Goal: Task Accomplishment & Management: Use online tool/utility

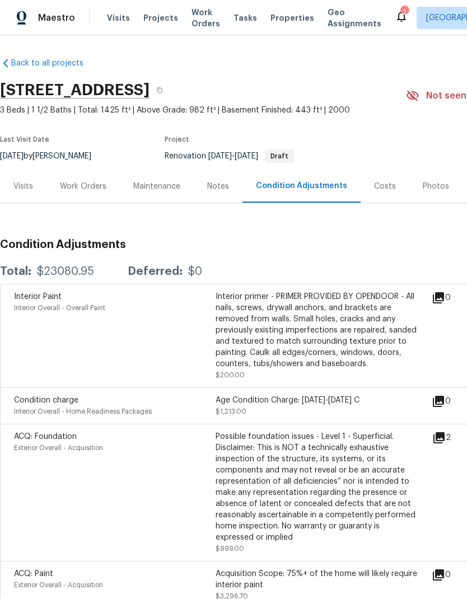
click at [279, 18] on span "Properties" at bounding box center [293, 17] width 44 height 11
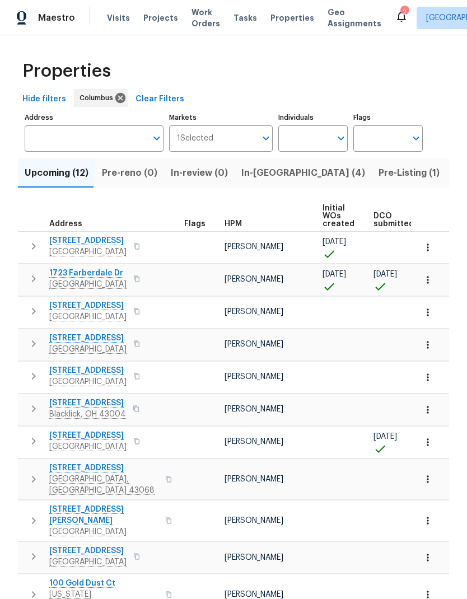
click at [91, 152] on input "Address" at bounding box center [86, 138] width 122 height 26
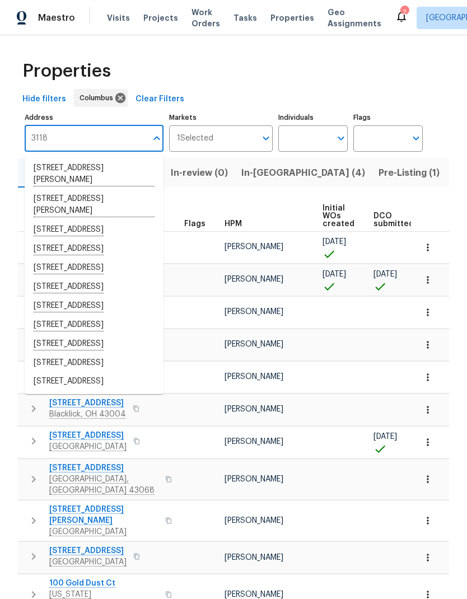
type input "3118"
click at [113, 297] on li "[STREET_ADDRESS]" at bounding box center [94, 287] width 139 height 19
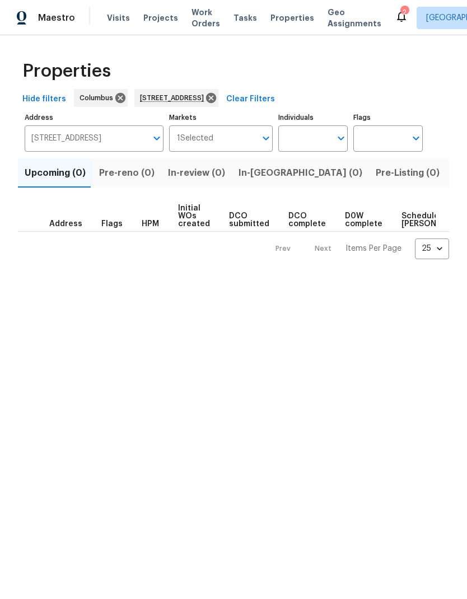
click at [453, 173] on span "Listed (1)" at bounding box center [473, 173] width 40 height 16
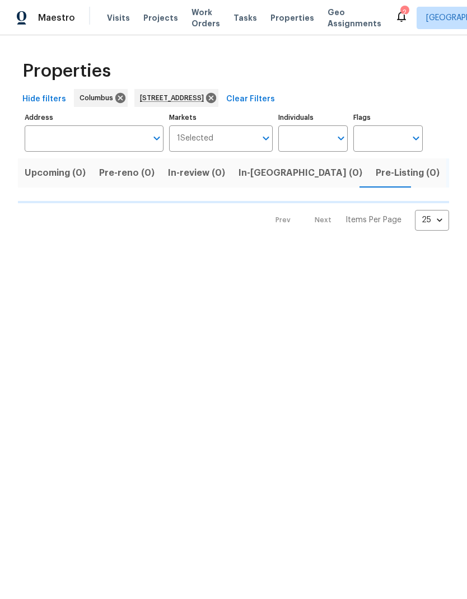
type input "[STREET_ADDRESS]"
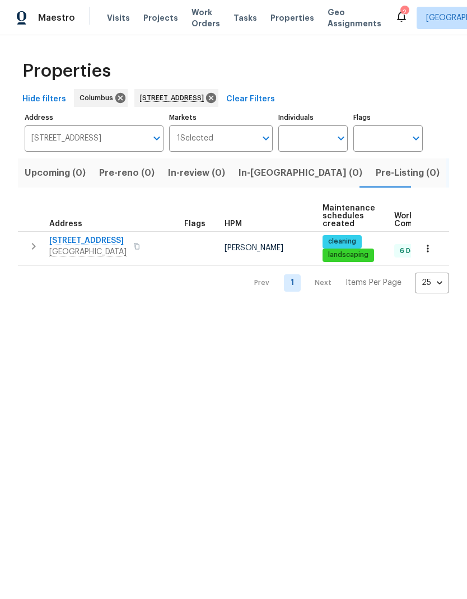
click at [31, 250] on icon "button" at bounding box center [33, 246] width 13 height 13
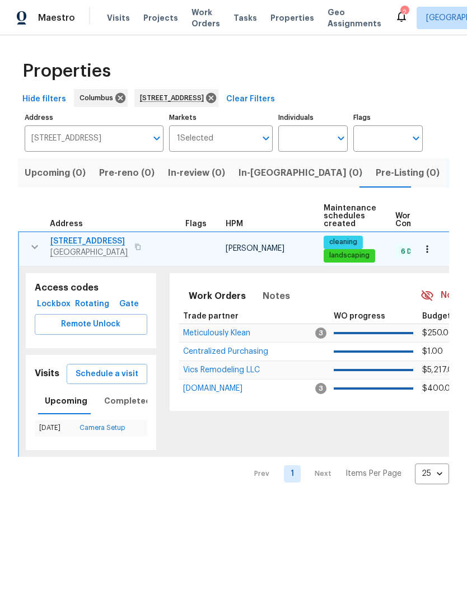
click at [120, 367] on button "Schedule a visit" at bounding box center [107, 374] width 81 height 21
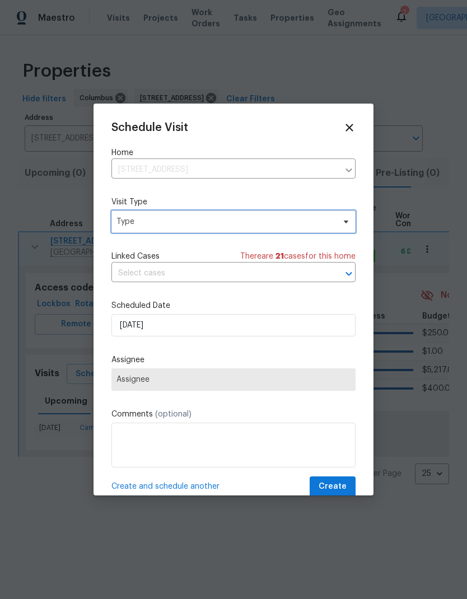
click at [301, 223] on span "Type" at bounding box center [225, 221] width 218 height 11
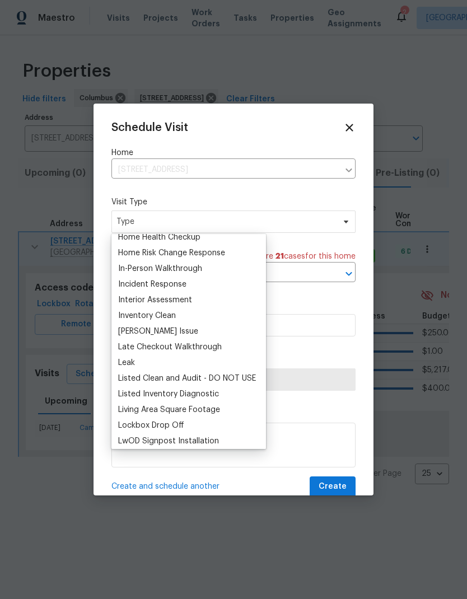
scroll to position [408, 0]
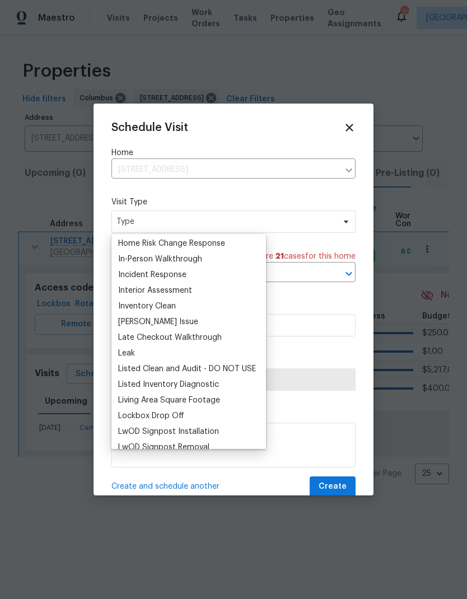
click at [198, 318] on div "[PERSON_NAME] Issue" at bounding box center [189, 322] width 148 height 16
click at [156, 319] on div "[PERSON_NAME] Issue" at bounding box center [158, 321] width 80 height 11
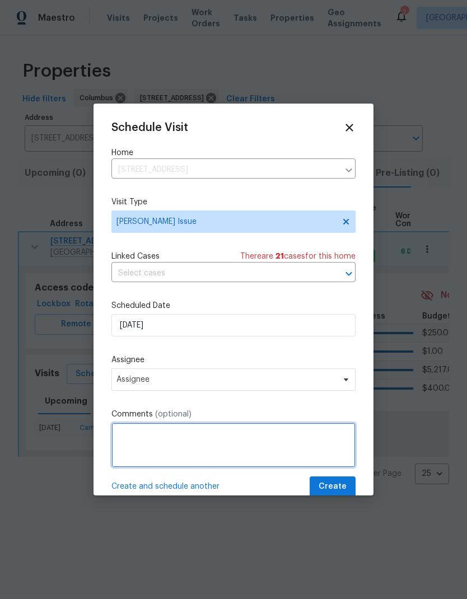
click at [229, 442] on textarea at bounding box center [233, 445] width 244 height 45
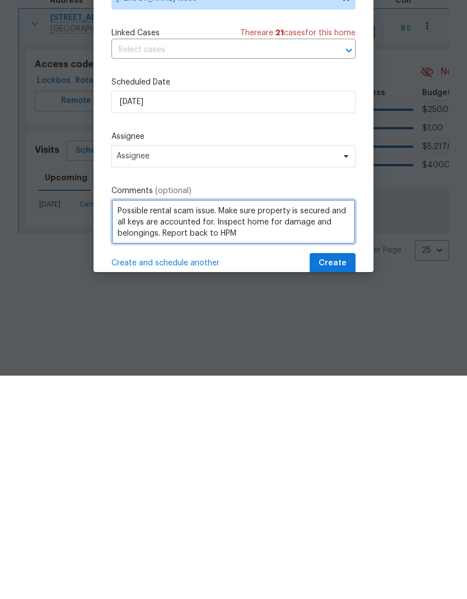
type textarea "Possible rental scam issue. Make sure property is secured and all keys are acco…"
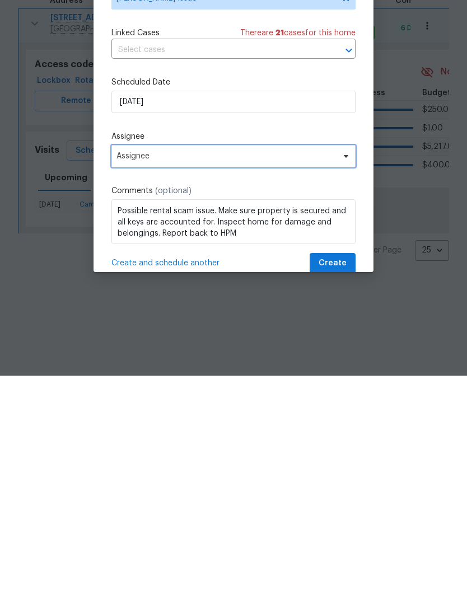
click at [267, 369] on span "Assignee" at bounding box center [233, 380] width 244 height 22
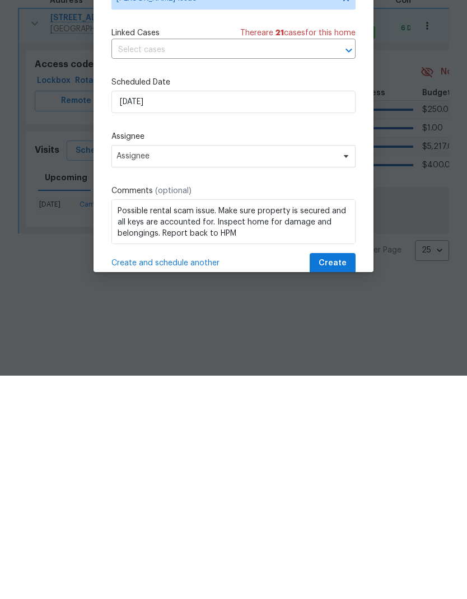
click at [267, 369] on span "Assignee" at bounding box center [233, 380] width 244 height 22
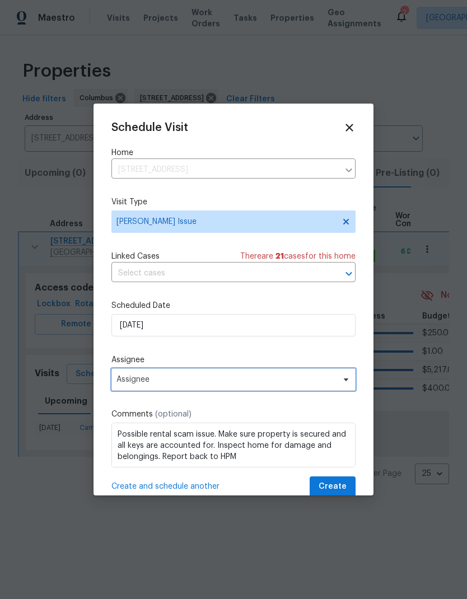
click at [258, 380] on span "Assignee" at bounding box center [226, 379] width 220 height 9
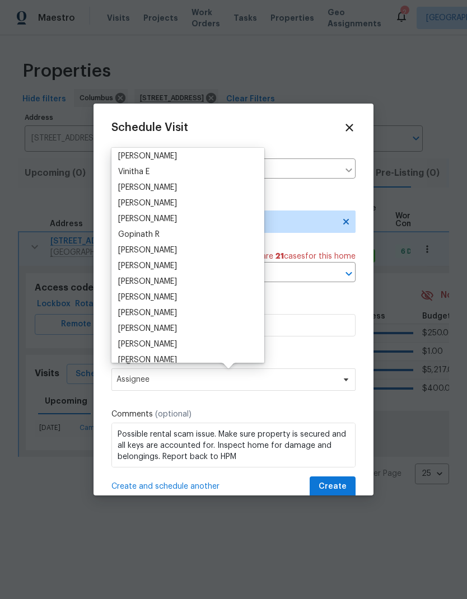
scroll to position [32, 0]
click at [191, 295] on div "[PERSON_NAME]" at bounding box center [188, 298] width 146 height 16
click at [160, 294] on div "[PERSON_NAME]" at bounding box center [147, 297] width 59 height 11
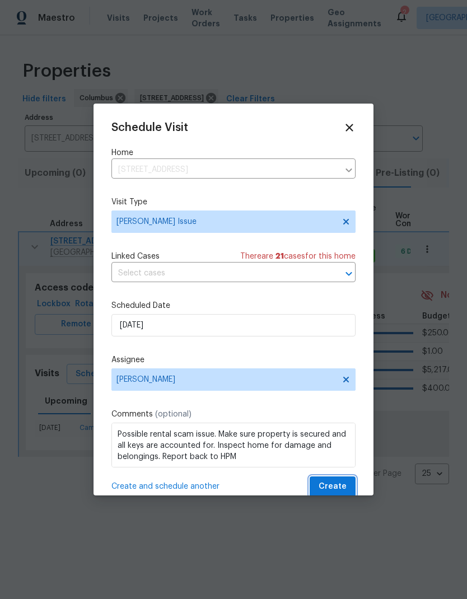
click at [341, 491] on span "Create" at bounding box center [333, 487] width 28 height 14
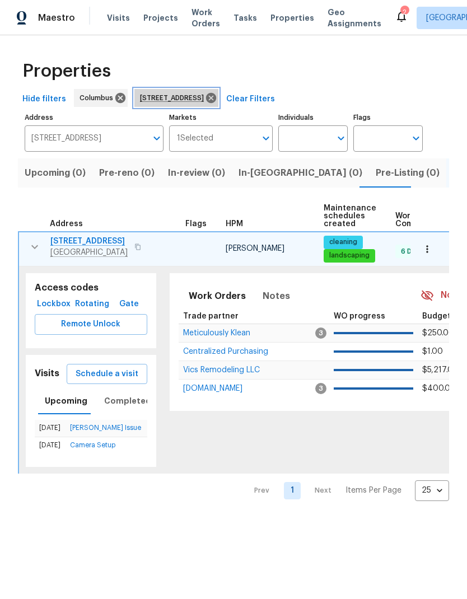
click at [217, 100] on icon at bounding box center [211, 98] width 12 height 12
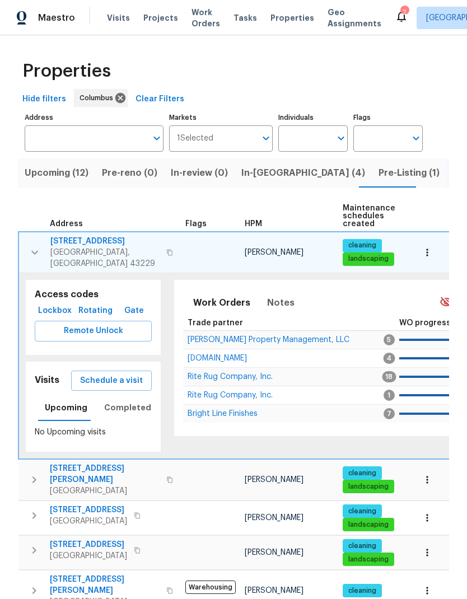
click at [119, 143] on input "Address" at bounding box center [86, 138] width 122 height 26
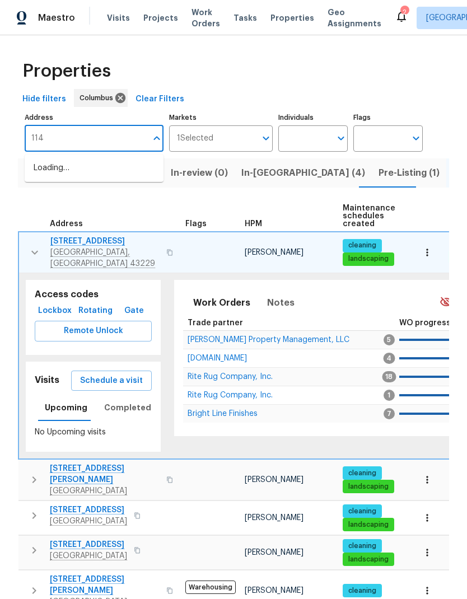
type input "1143"
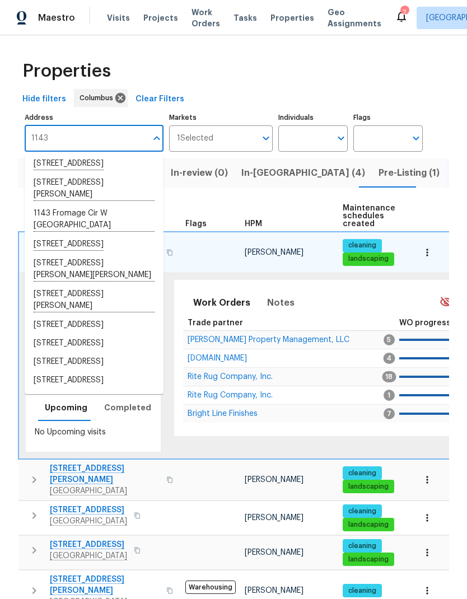
scroll to position [86, 0]
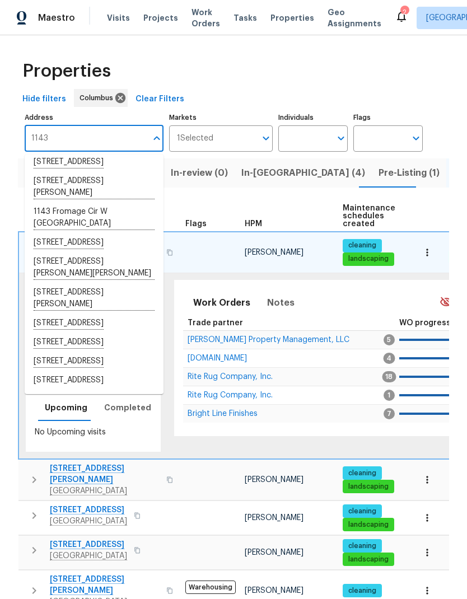
click at [131, 283] on li "[STREET_ADDRESS][PERSON_NAME][PERSON_NAME]" at bounding box center [94, 268] width 139 height 31
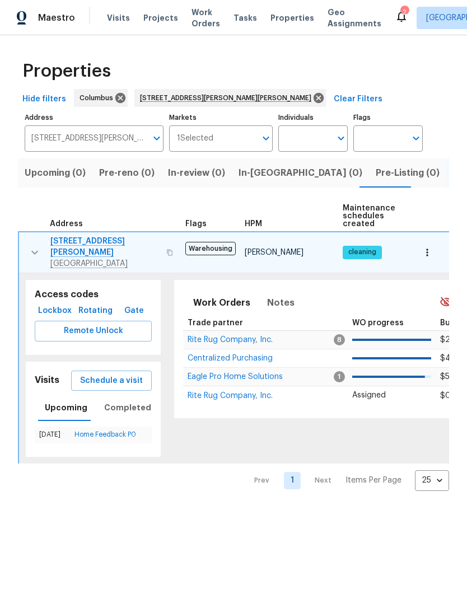
click at [102, 241] on span "[STREET_ADDRESS][PERSON_NAME]" at bounding box center [104, 247] width 109 height 22
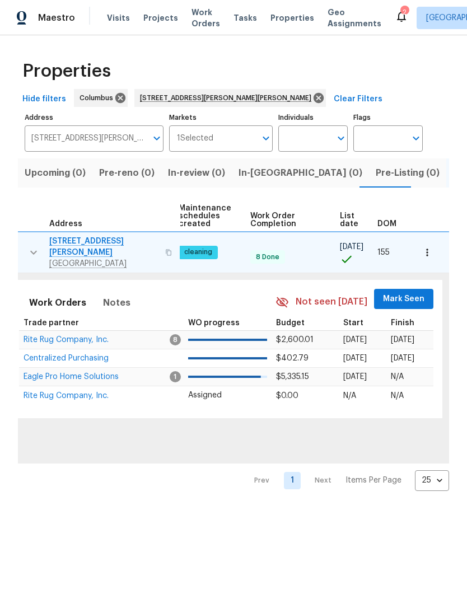
scroll to position [0, 163]
click at [430, 251] on icon "button" at bounding box center [427, 252] width 11 height 11
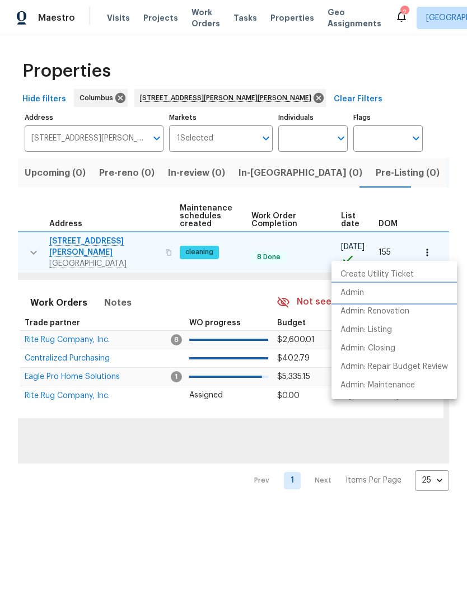
click at [385, 299] on li "Admin" at bounding box center [394, 293] width 125 height 18
click at [115, 14] on div at bounding box center [233, 299] width 467 height 599
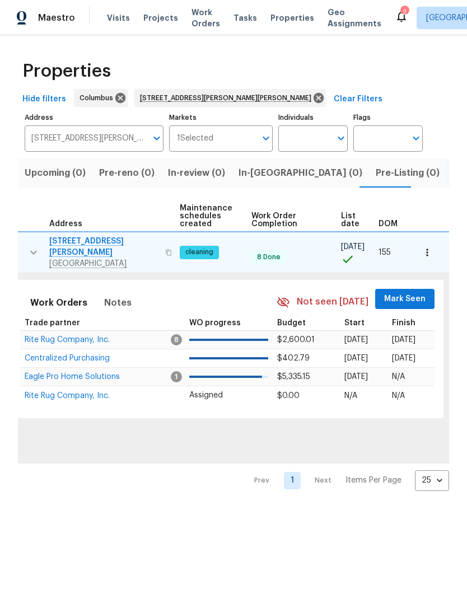
click at [115, 17] on span "Visits" at bounding box center [118, 17] width 23 height 11
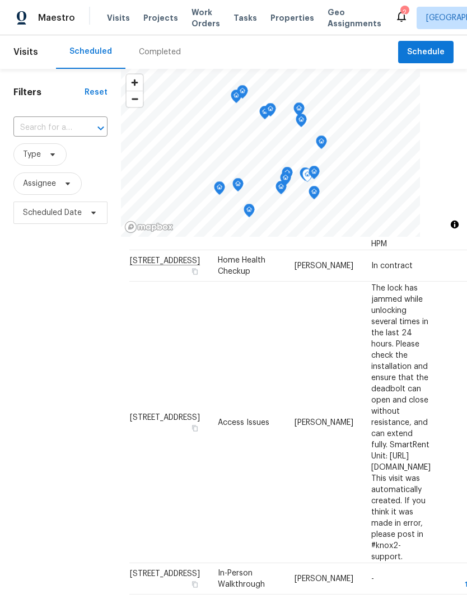
scroll to position [439, 6]
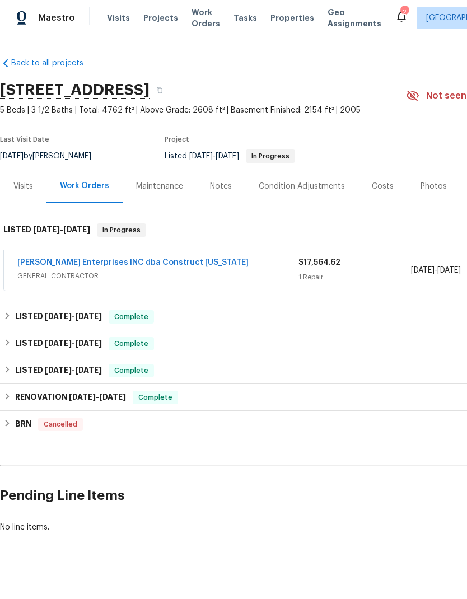
click at [75, 259] on link "Strick Enterprises INC dba Construct Ohio" at bounding box center [132, 263] width 231 height 8
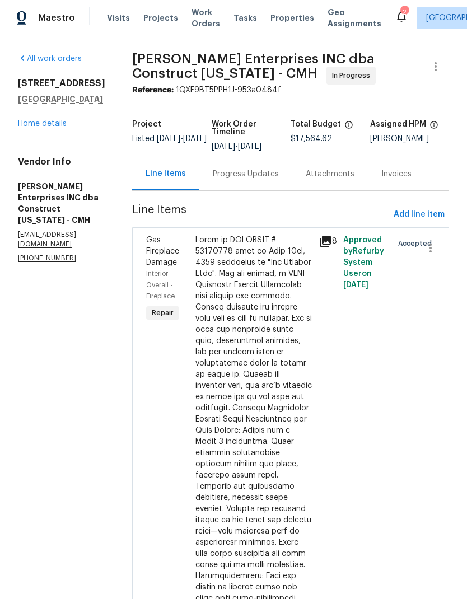
click at [254, 169] on div "Progress Updates" at bounding box center [246, 174] width 66 height 11
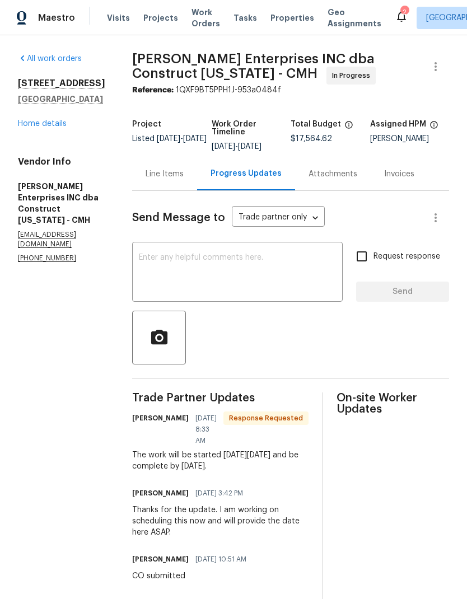
click at [255, 260] on textarea at bounding box center [237, 273] width 197 height 39
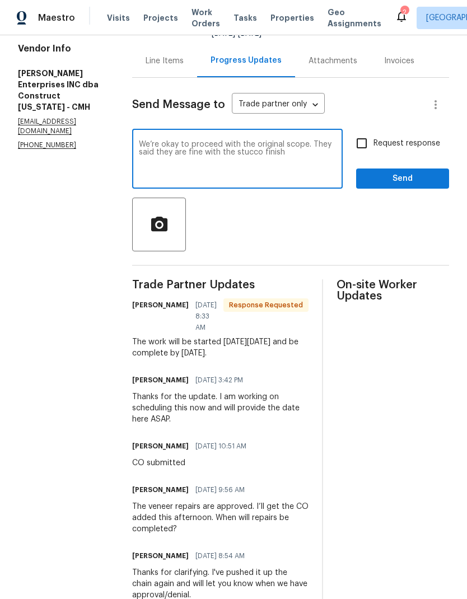
scroll to position [114, 0]
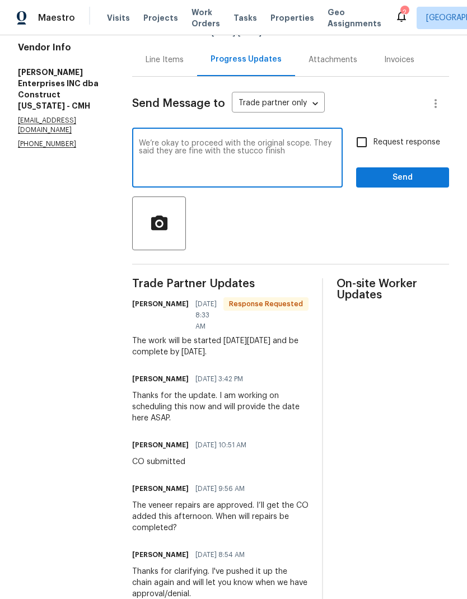
type textarea "We’re okay to proceed with the original scope. They said they are fine with the…"
click at [365, 142] on input "Request response" at bounding box center [362, 142] width 24 height 24
checkbox input "true"
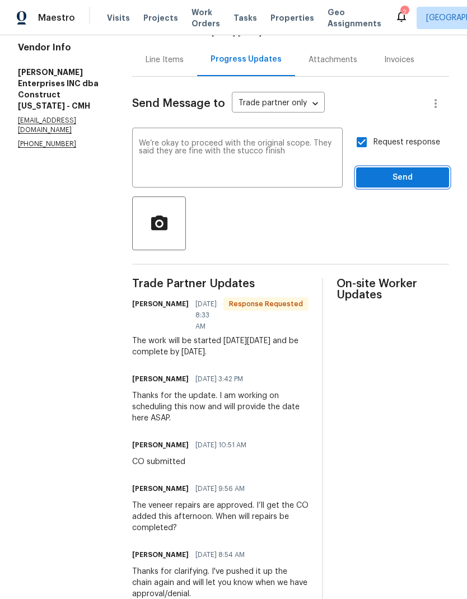
click at [412, 176] on span "Send" at bounding box center [402, 178] width 75 height 14
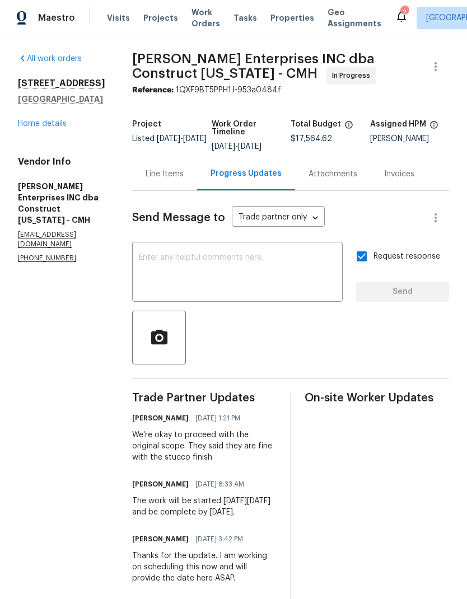
scroll to position [-1, 0]
